Goal: Task Accomplishment & Management: Manage account settings

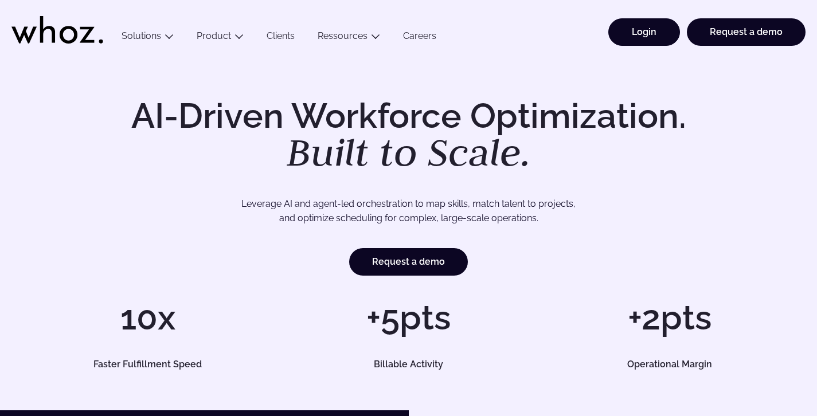
click at [637, 35] on link "Login" at bounding box center [644, 32] width 72 height 28
click at [620, 33] on link "Login" at bounding box center [644, 32] width 72 height 28
click at [624, 21] on link "Login" at bounding box center [644, 32] width 72 height 28
click at [653, 21] on link "Login" at bounding box center [644, 32] width 72 height 28
